Goal: Complete application form

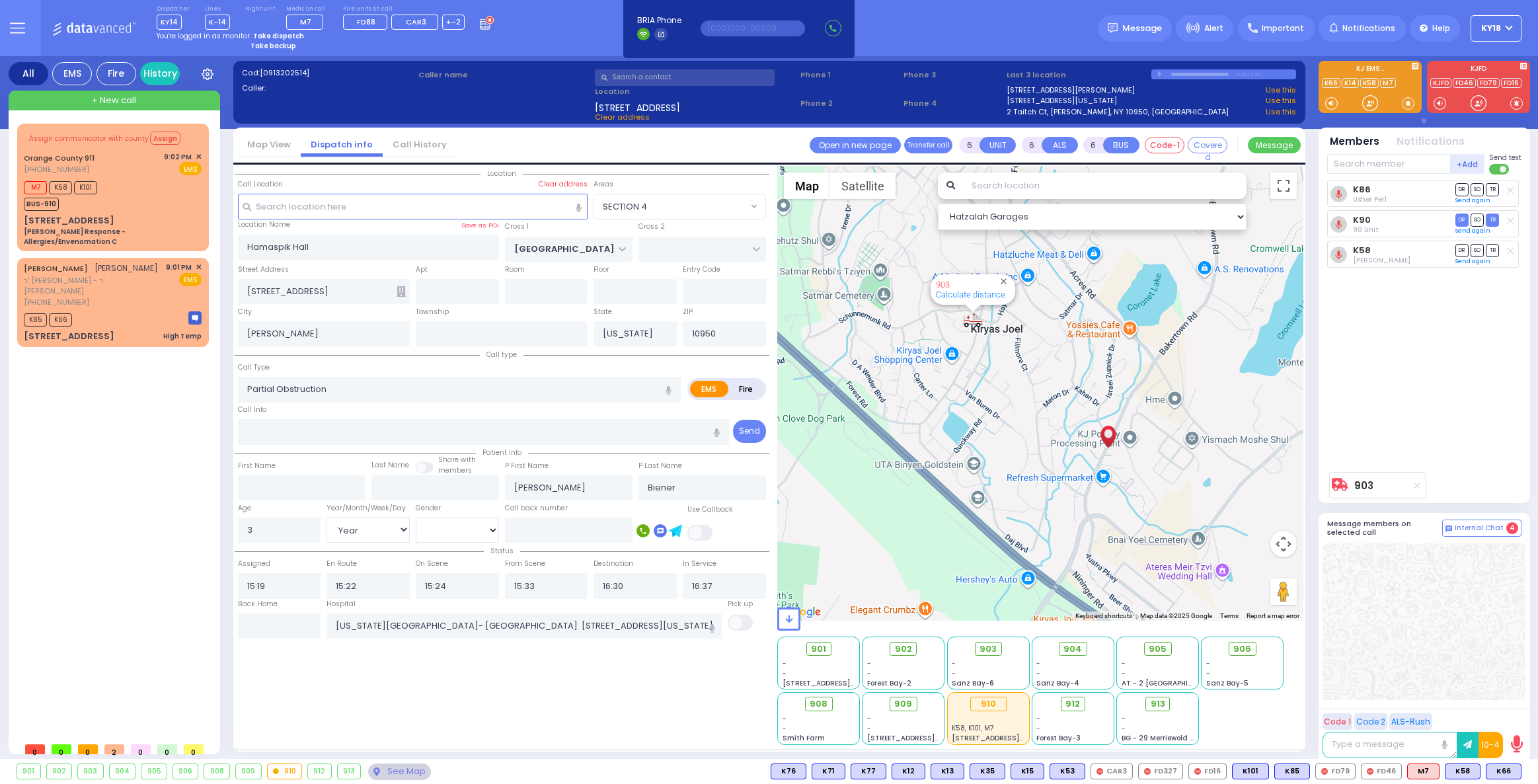
select select "SECTION 4"
select select "Year"
select select "[DEMOGRAPHIC_DATA]"
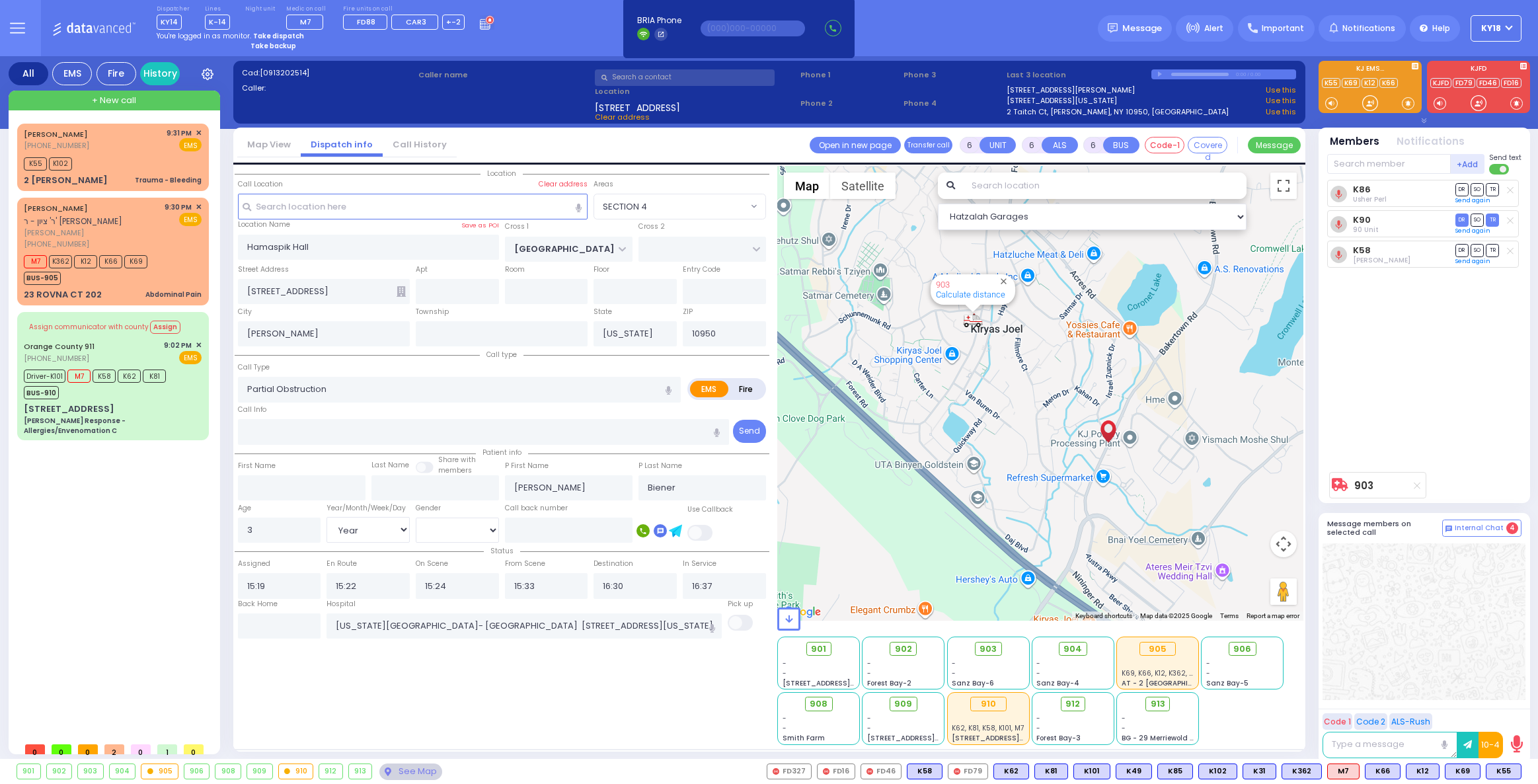
select select "SECTION 4"
select select "Year"
select select "[DEMOGRAPHIC_DATA]"
